Goal: Book appointment/travel/reservation

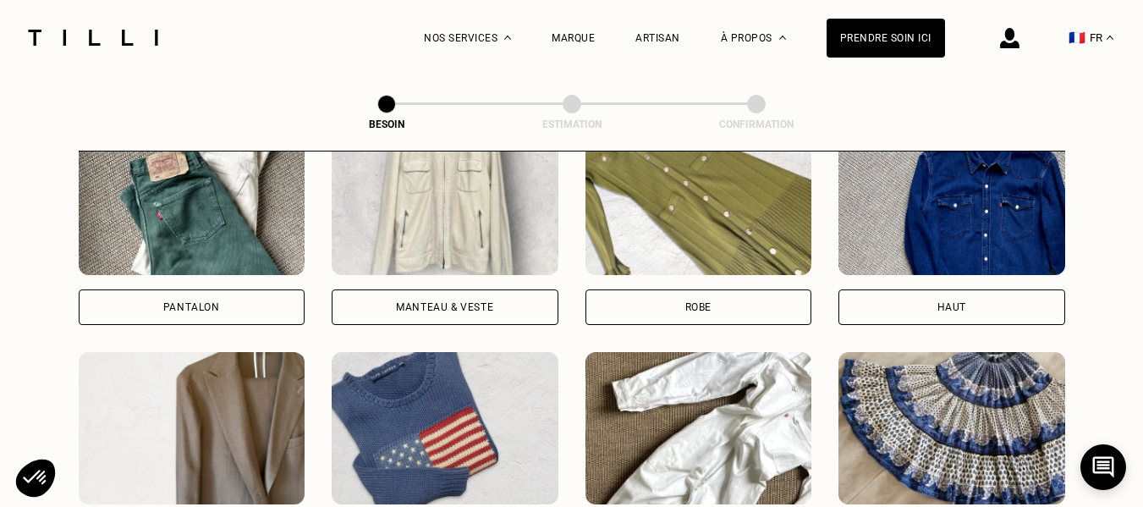
scroll to position [829, 0]
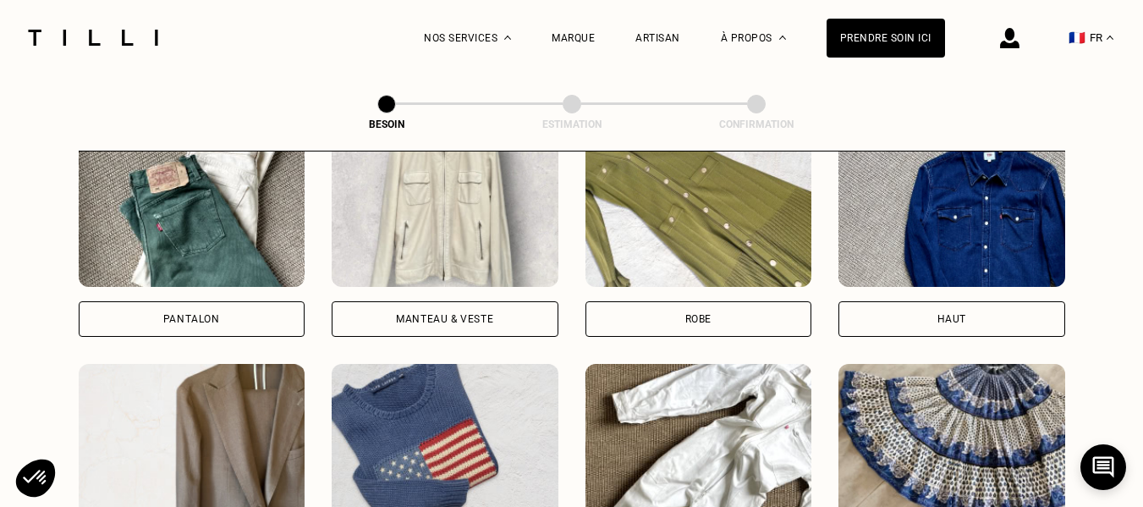
click at [242, 301] on div "Pantalon" at bounding box center [192, 319] width 227 height 36
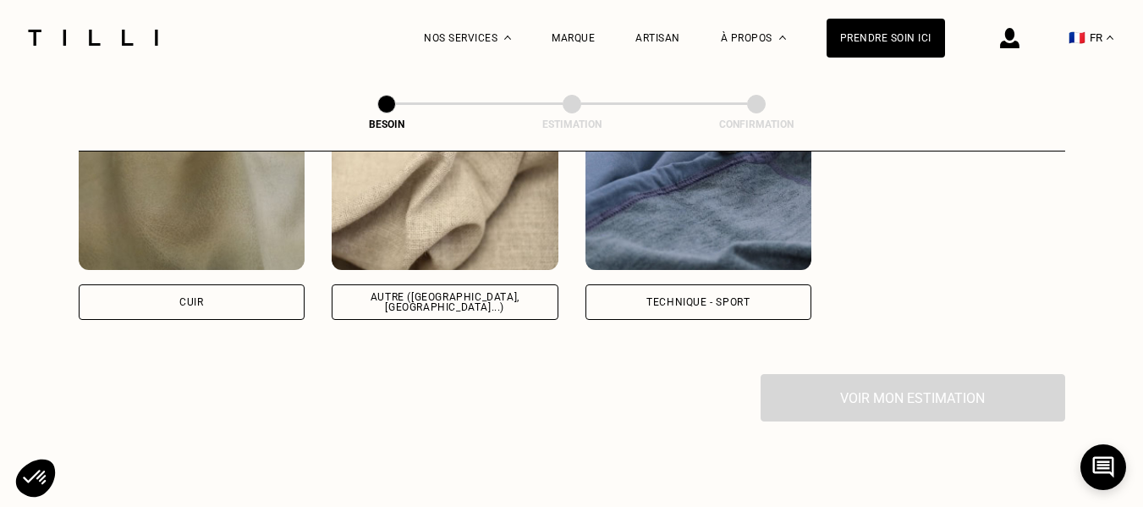
scroll to position [2104, 0]
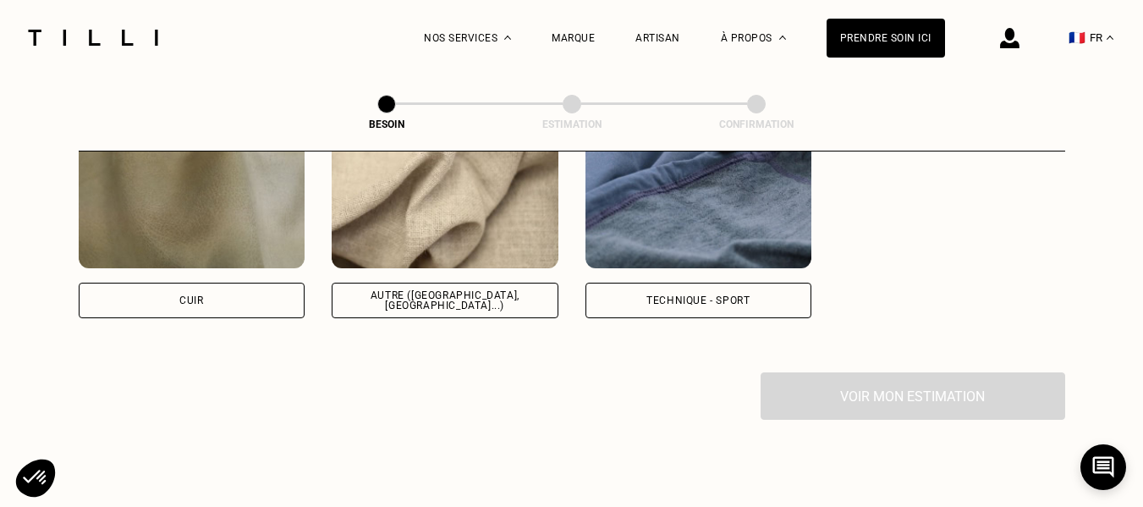
click at [678, 295] on div "Technique - Sport" at bounding box center [697, 300] width 103 height 10
select select "FR"
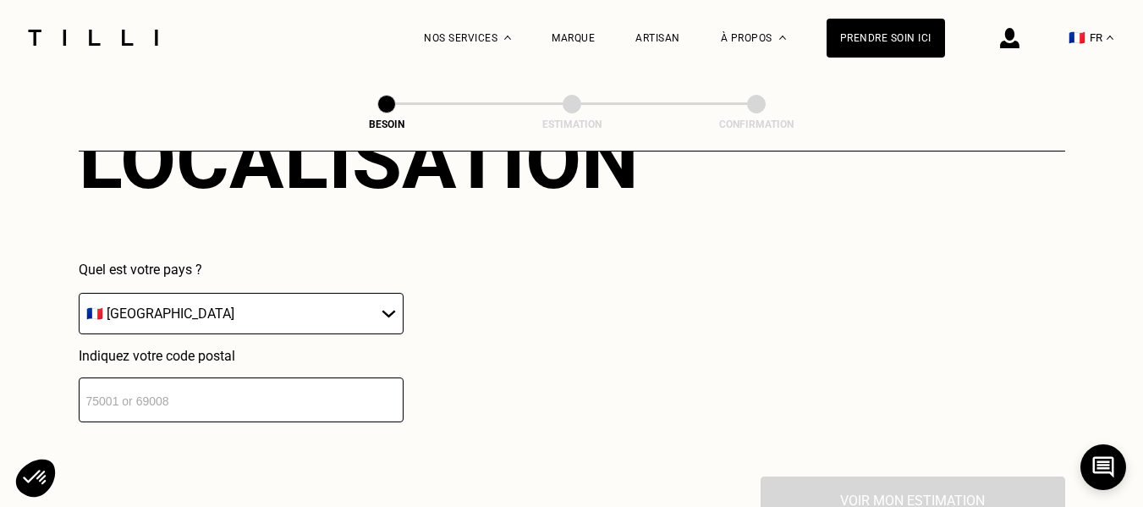
scroll to position [2424, 0]
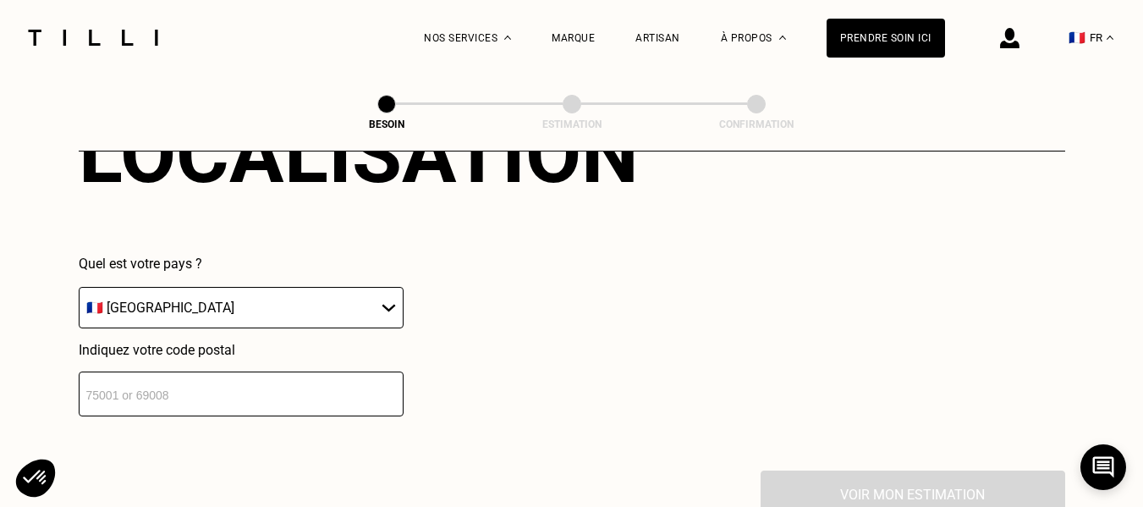
click at [249, 398] on input "number" at bounding box center [241, 393] width 325 height 45
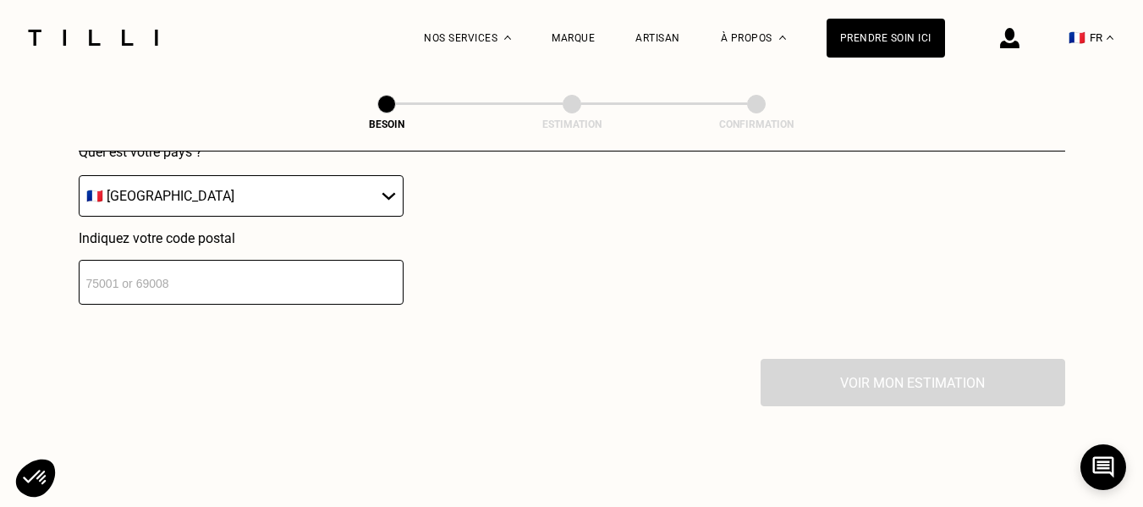
scroll to position [2538, 0]
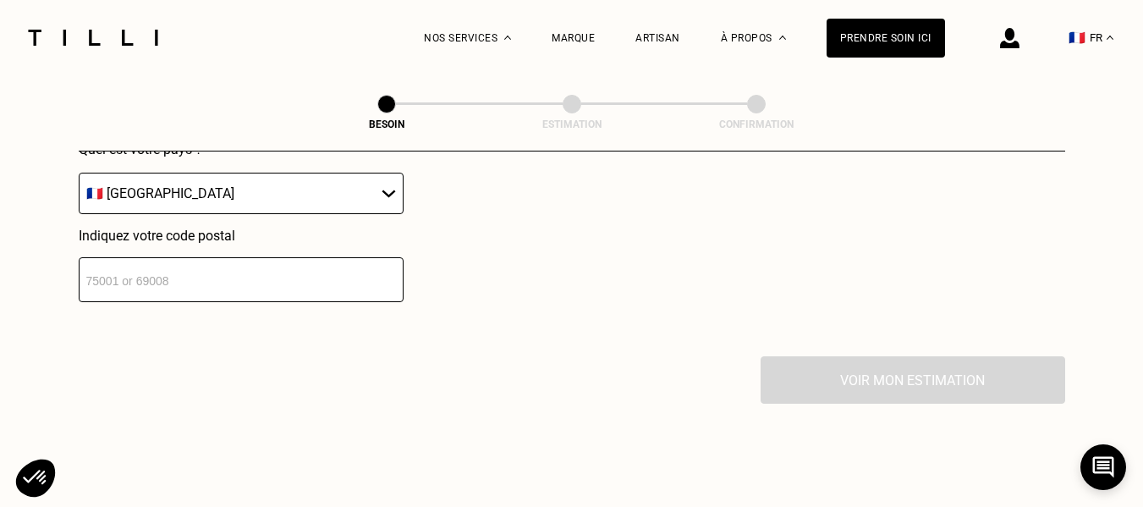
click at [156, 278] on input "number" at bounding box center [241, 279] width 325 height 45
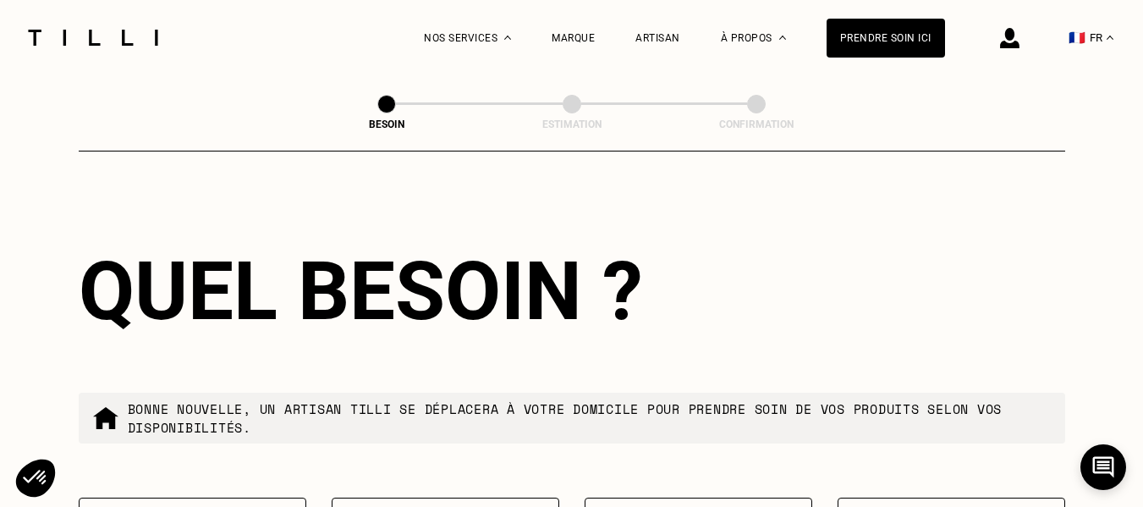
scroll to position [2706, 0]
type input "9"
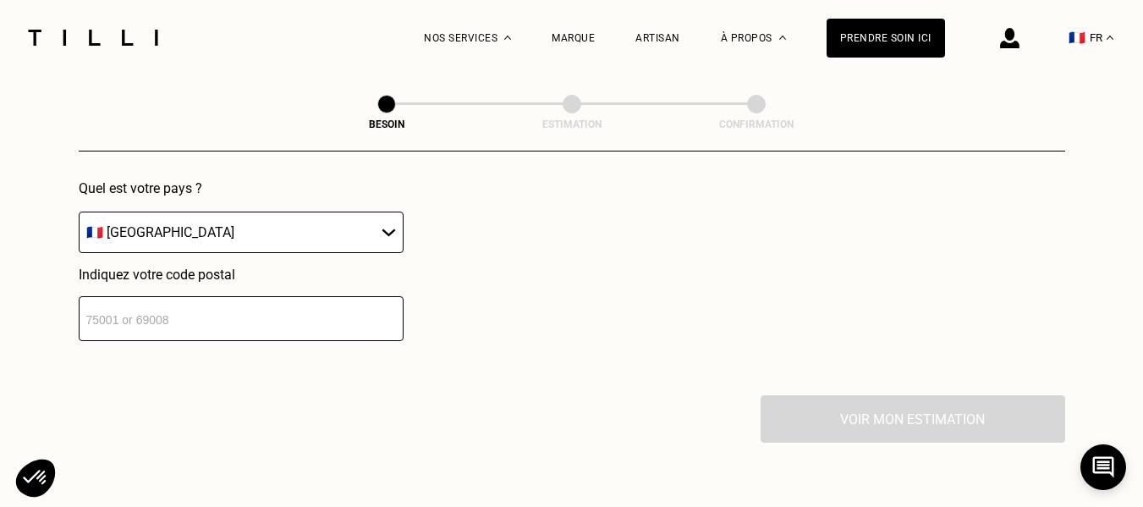
scroll to position [2498, 0]
type input "92160"
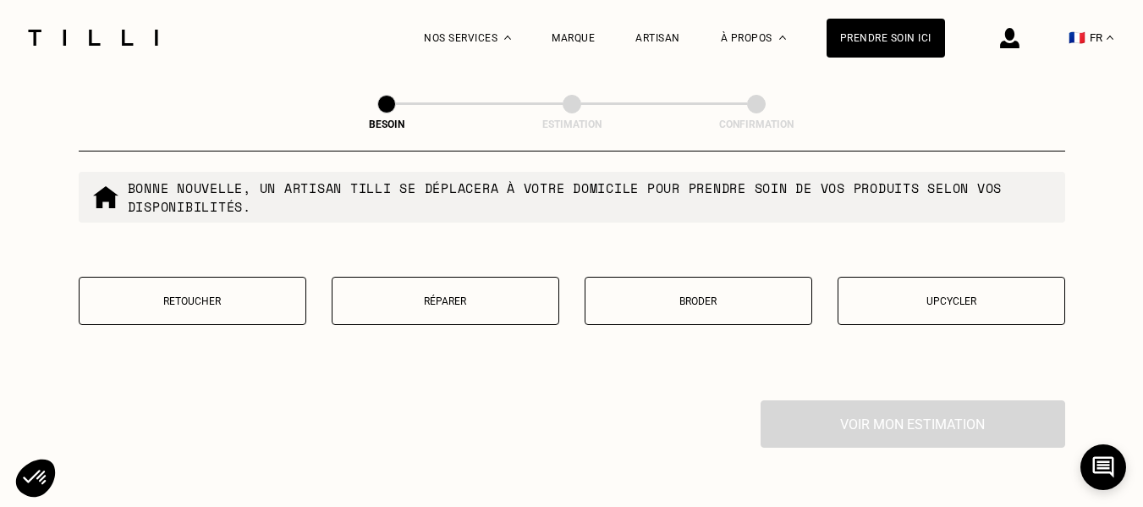
scroll to position [2926, 0]
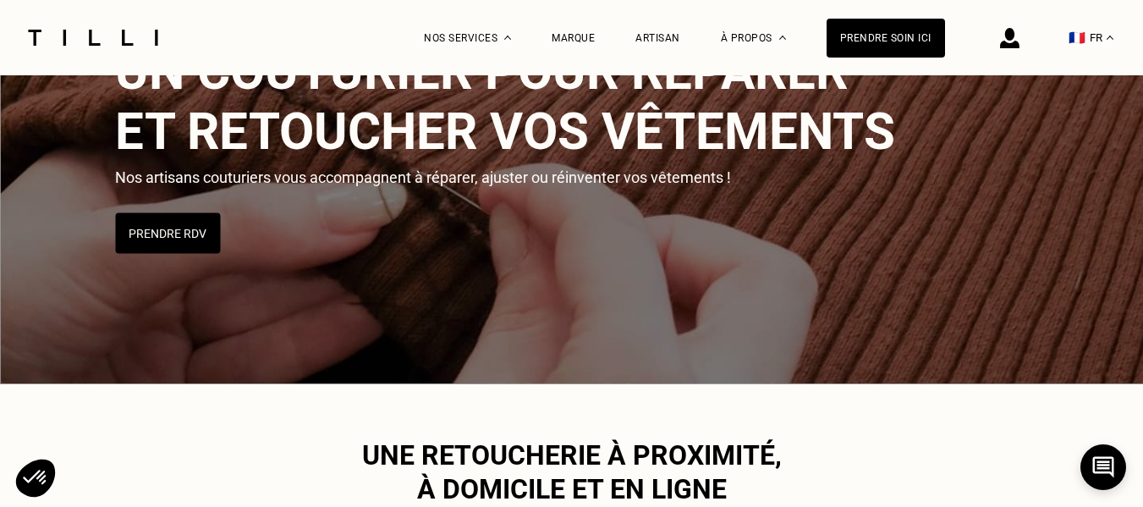
scroll to position [3862, 0]
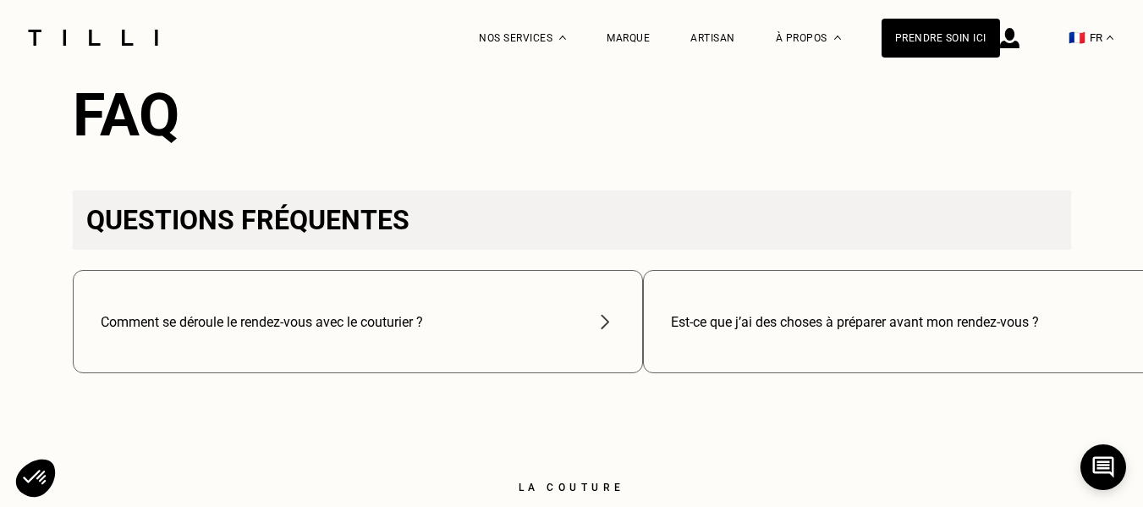
scroll to position [507, 0]
